Goal: Download file/media

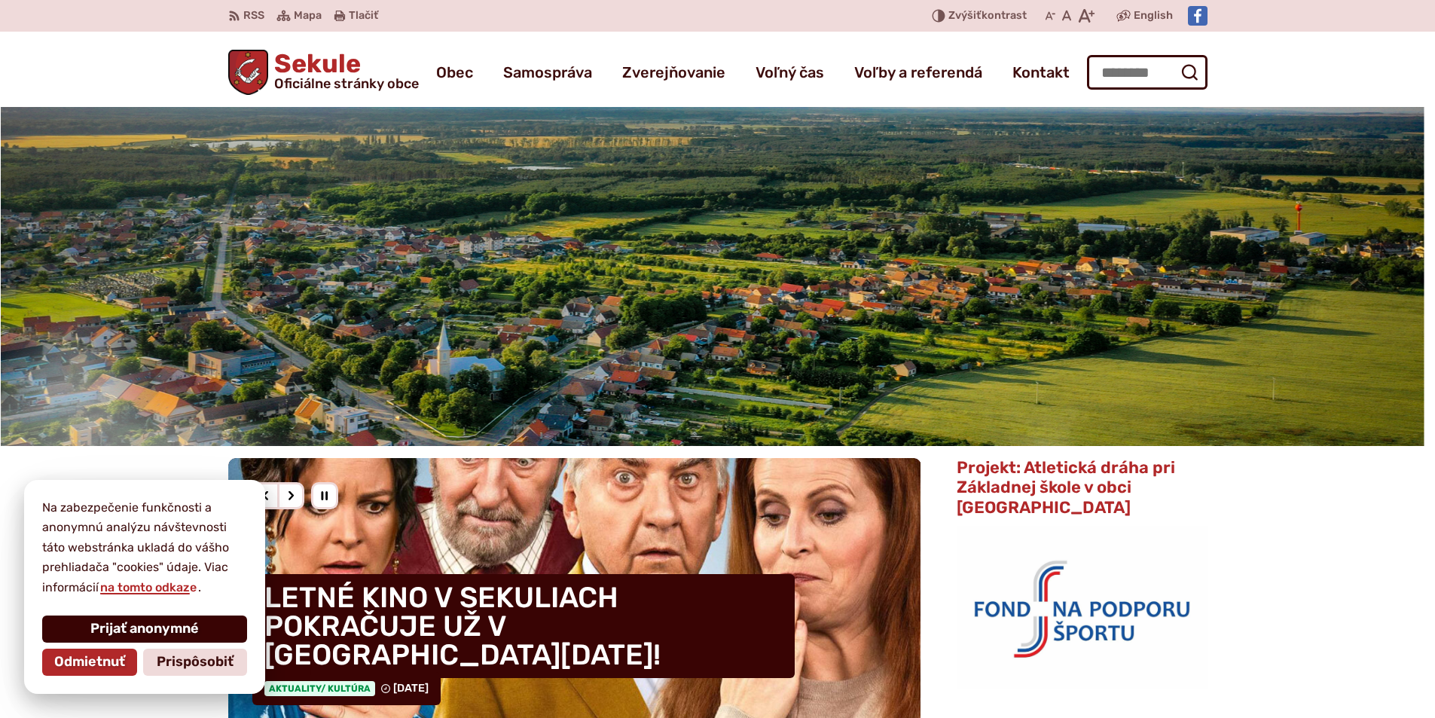
click at [145, 622] on span "Prijať anonymné" at bounding box center [144, 629] width 108 height 17
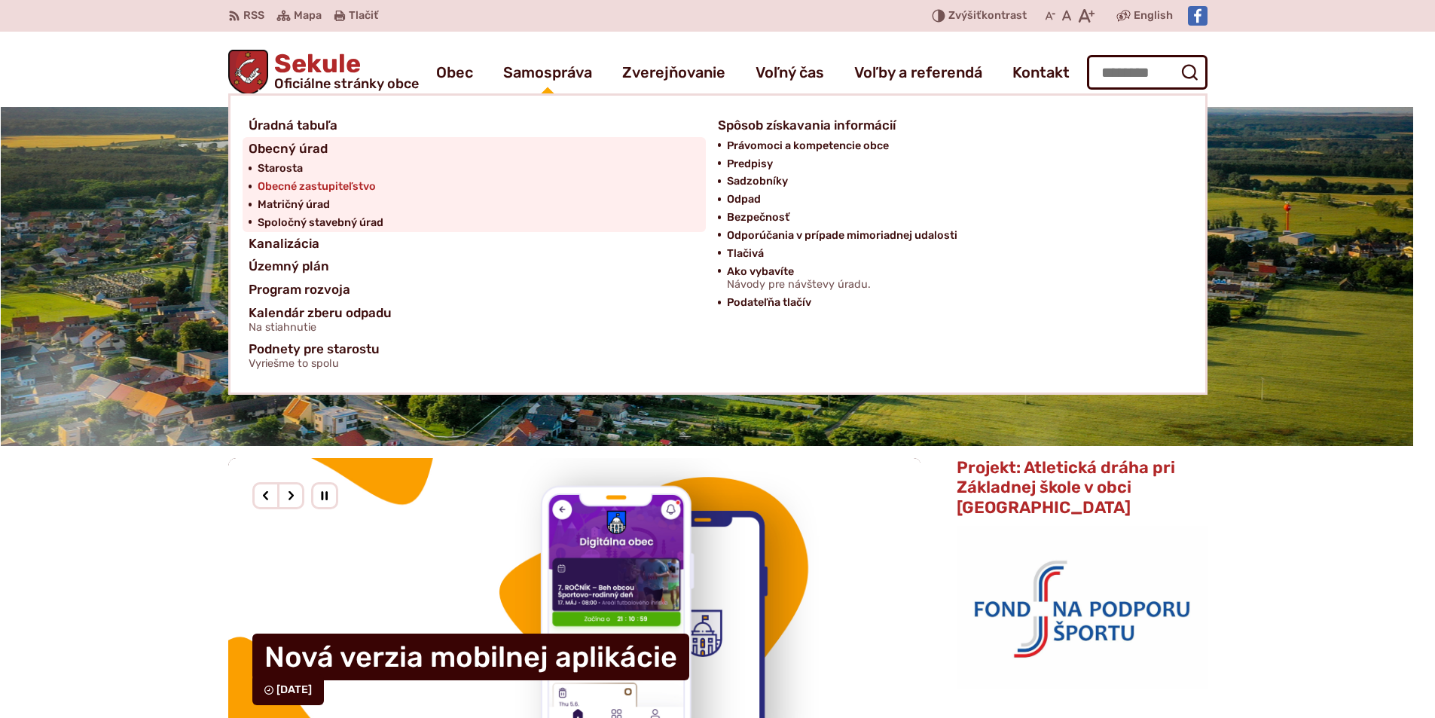
click at [352, 187] on span "Obecné zastupiteľstvo" at bounding box center [317, 187] width 118 height 18
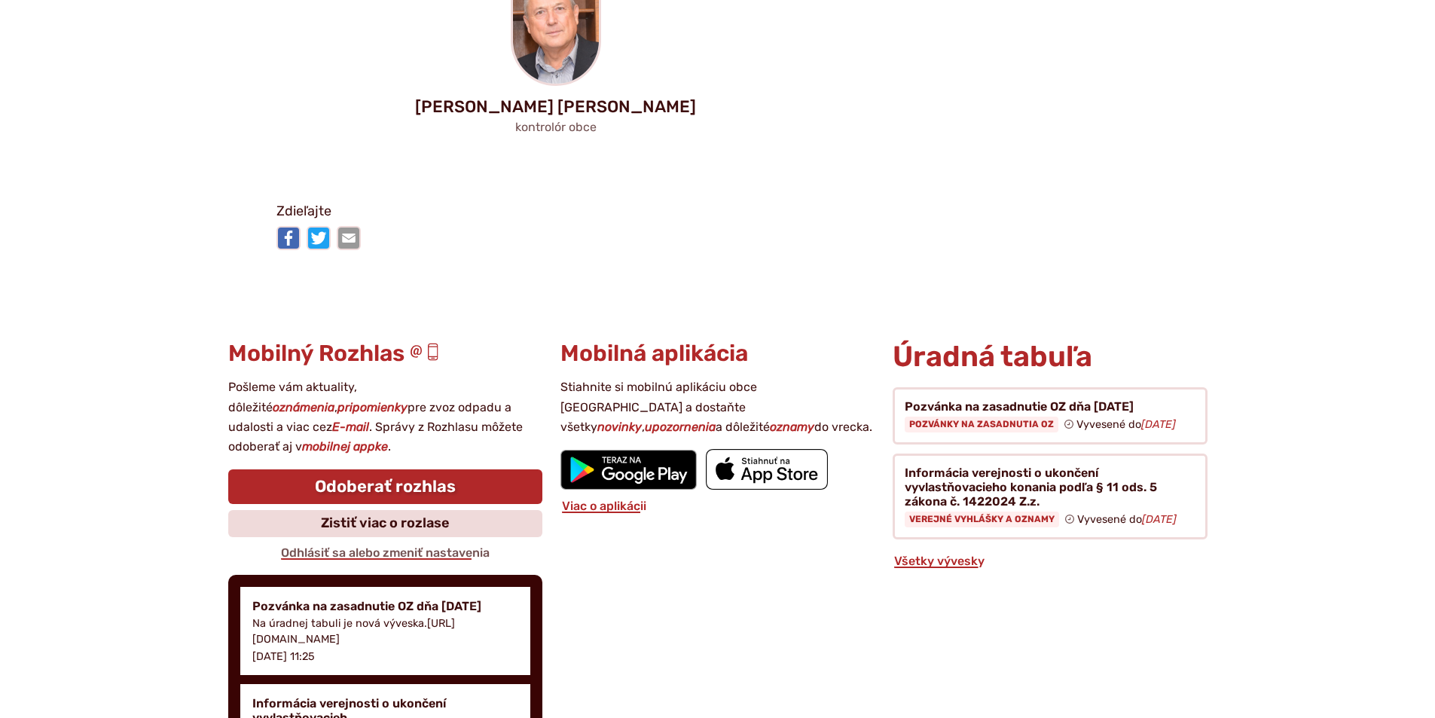
scroll to position [1692, 0]
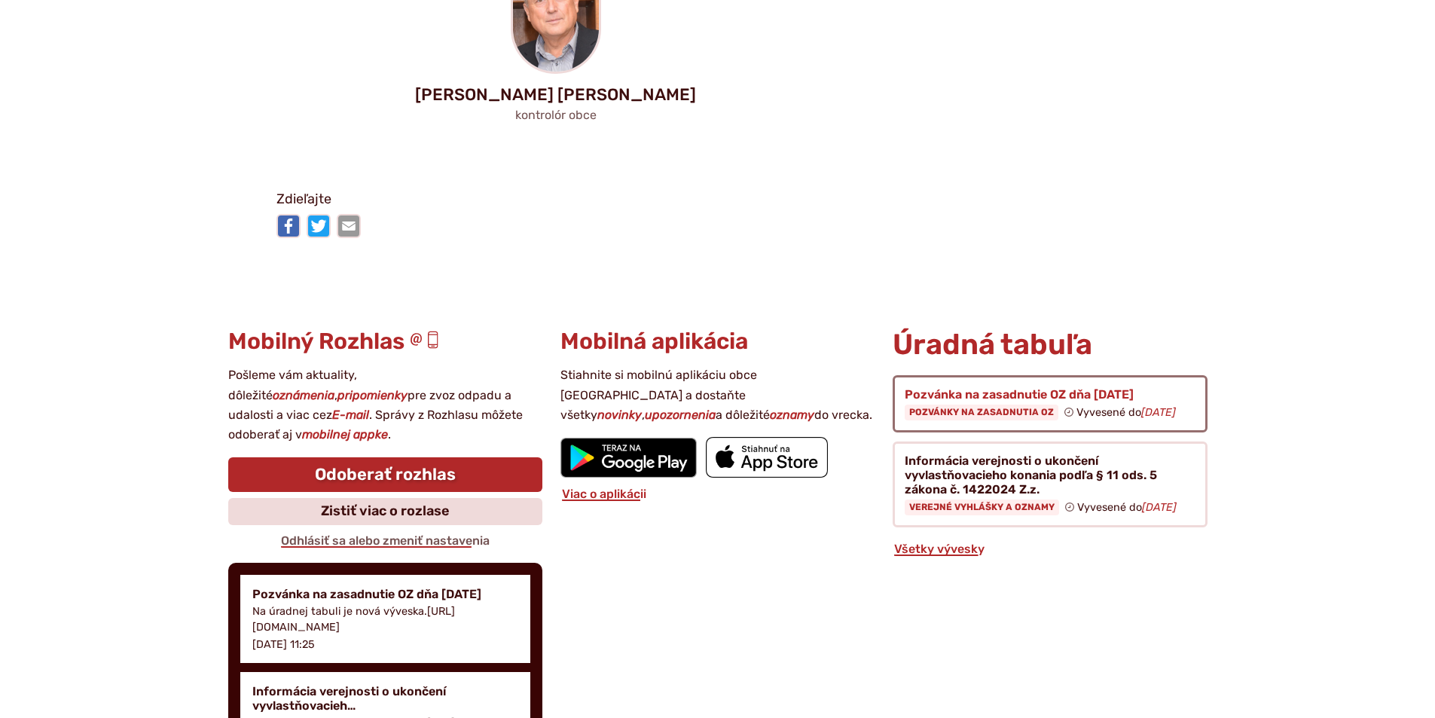
click at [1087, 375] on figure at bounding box center [1049, 403] width 314 height 57
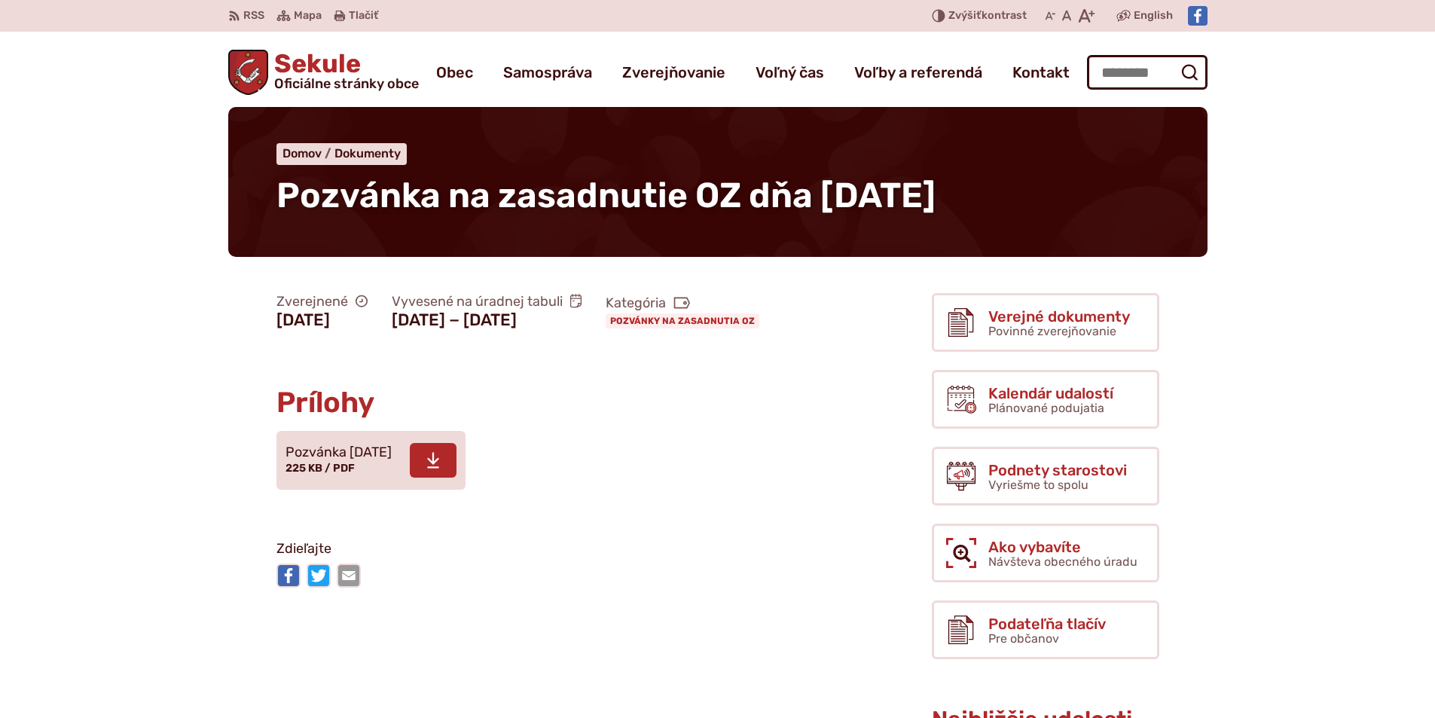
click at [456, 477] on span at bounding box center [433, 460] width 47 height 35
